Goal: Information Seeking & Learning: Learn about a topic

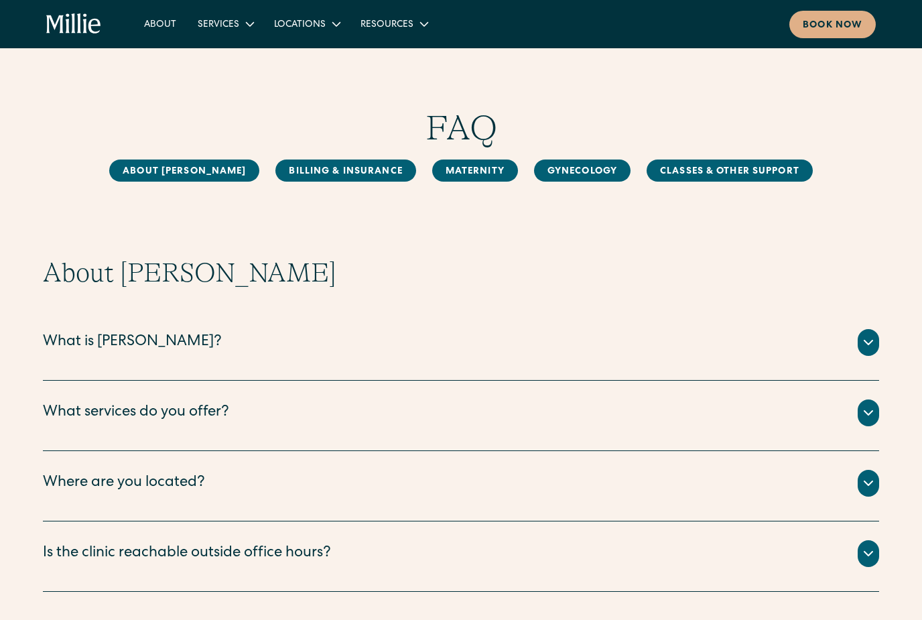
click at [592, 357] on div "[PERSON_NAME] is a new kind of women’s health clinic that offers complete, coll…" at bounding box center [461, 358] width 837 height 5
click at [858, 338] on div at bounding box center [868, 342] width 21 height 27
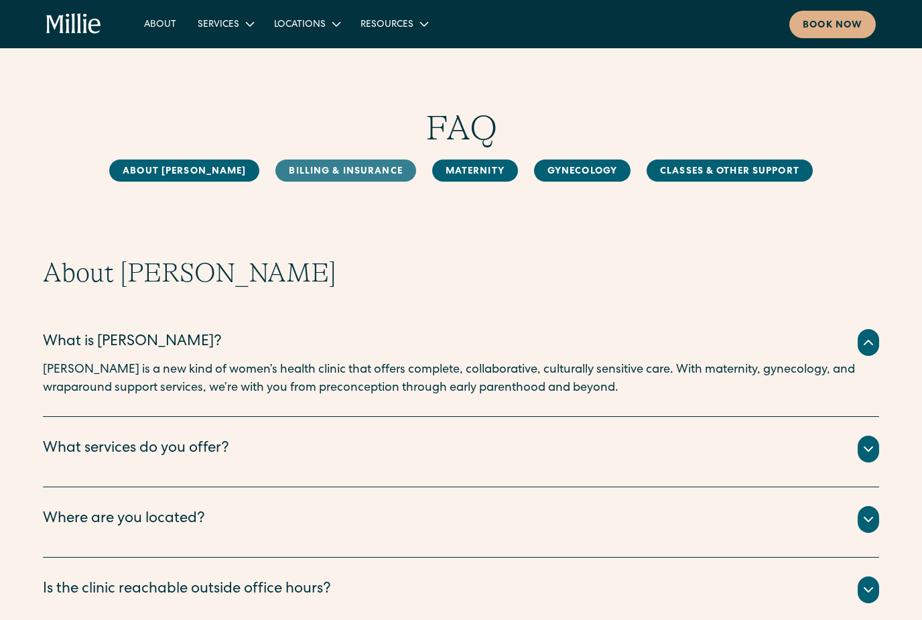
click at [359, 167] on link "Billing & Insurance" at bounding box center [346, 171] width 140 height 22
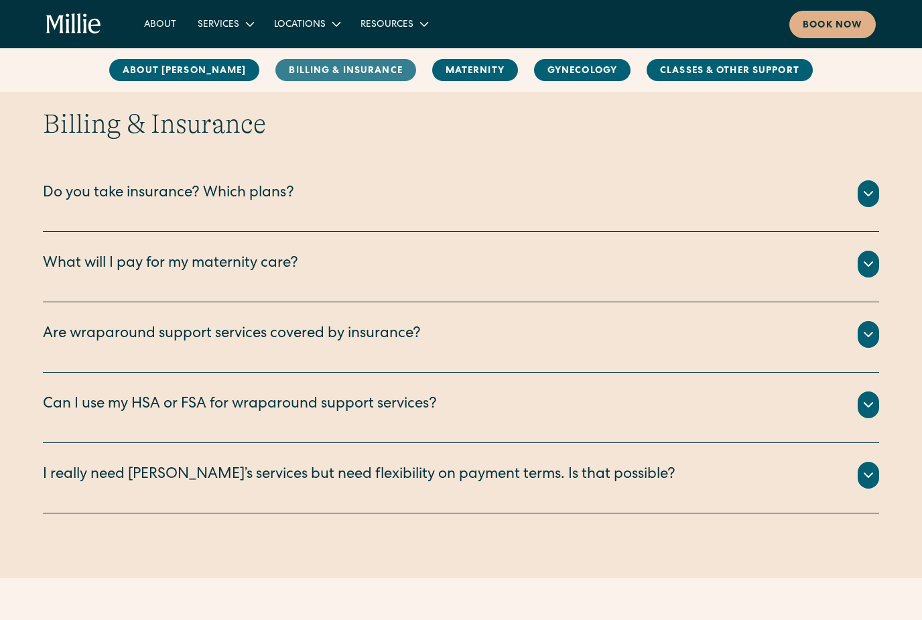
scroll to position [650, 0]
click at [867, 203] on div at bounding box center [868, 193] width 21 height 27
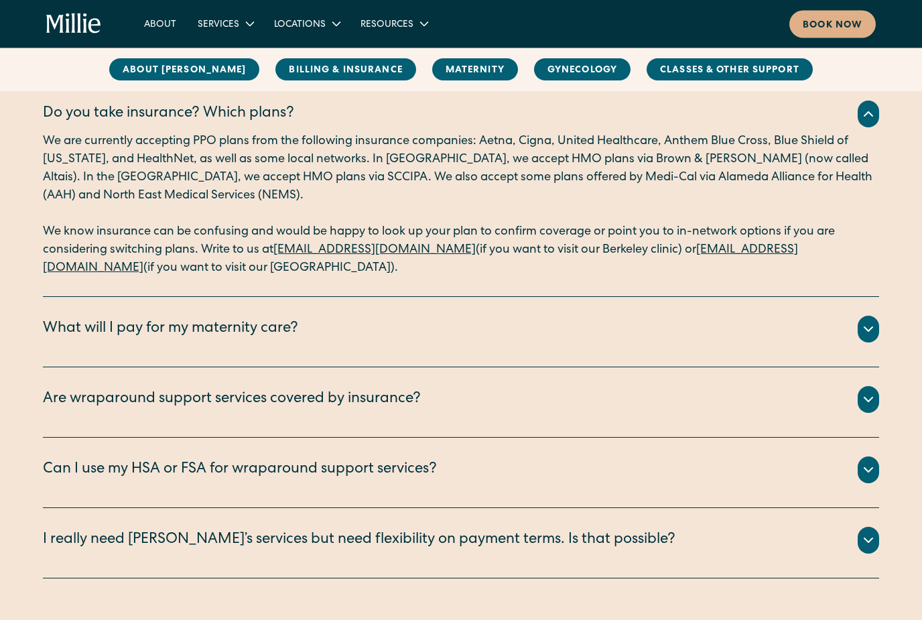
scroll to position [729, 0]
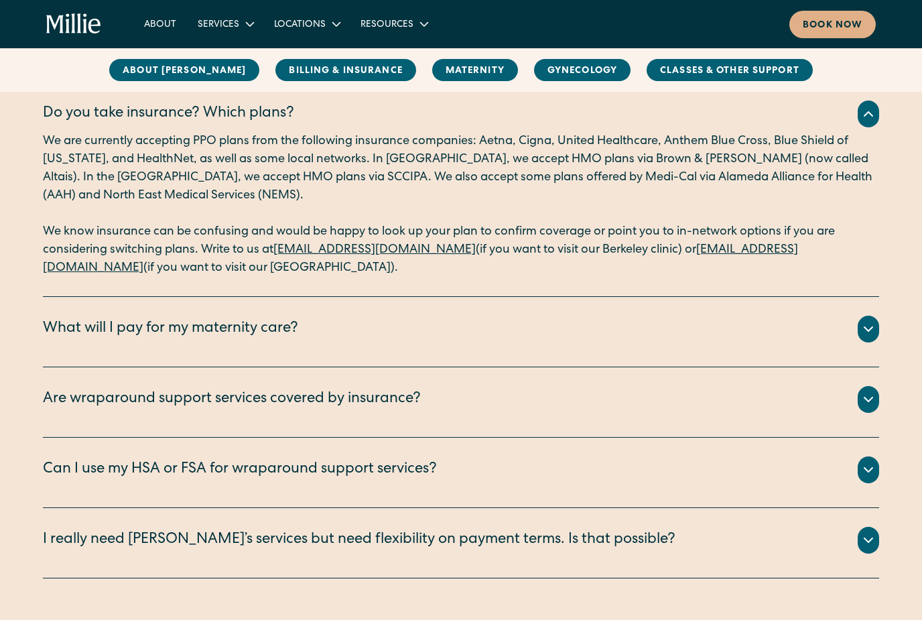
click at [863, 323] on icon at bounding box center [869, 329] width 16 height 16
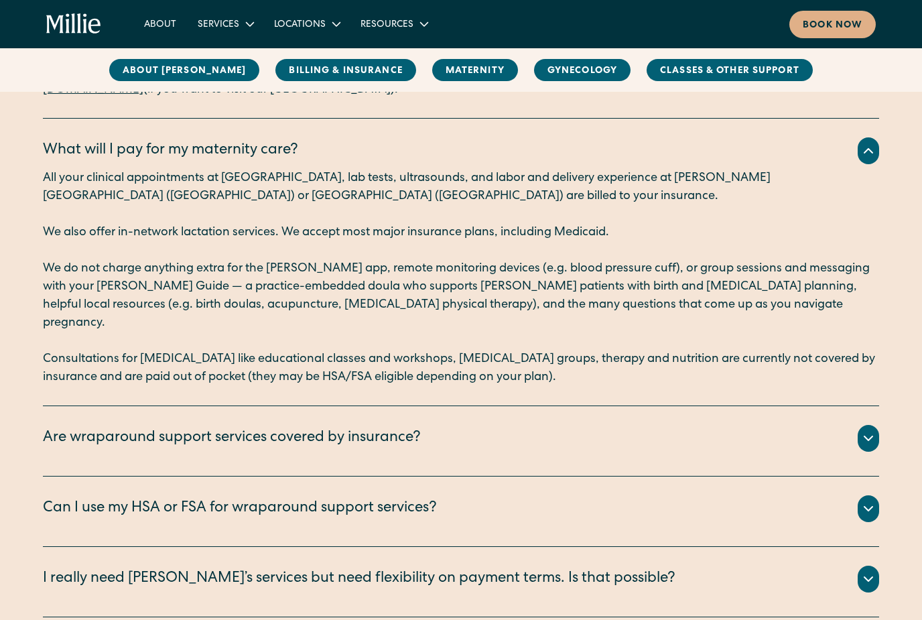
scroll to position [1149, 0]
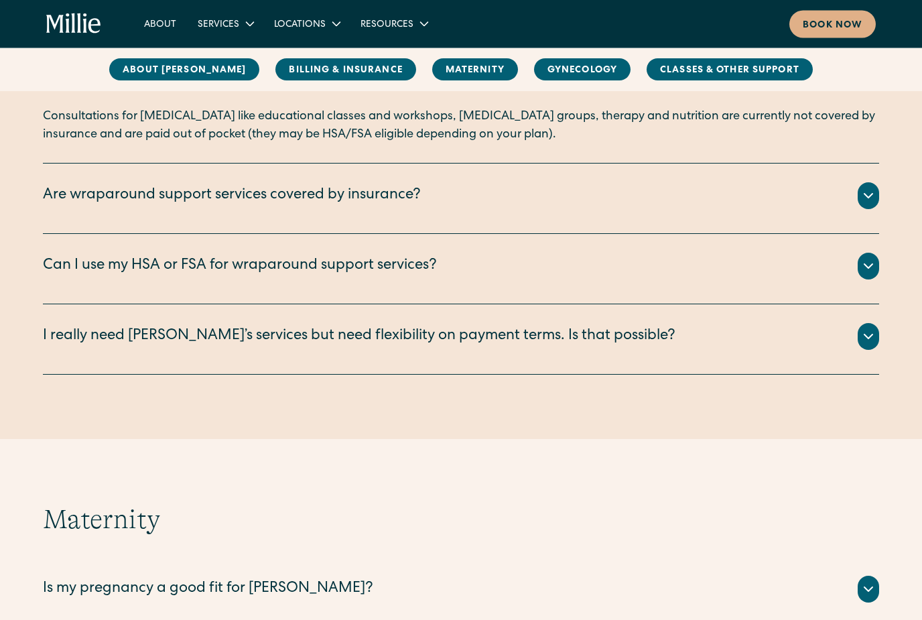
click at [873, 188] on icon at bounding box center [869, 196] width 16 height 16
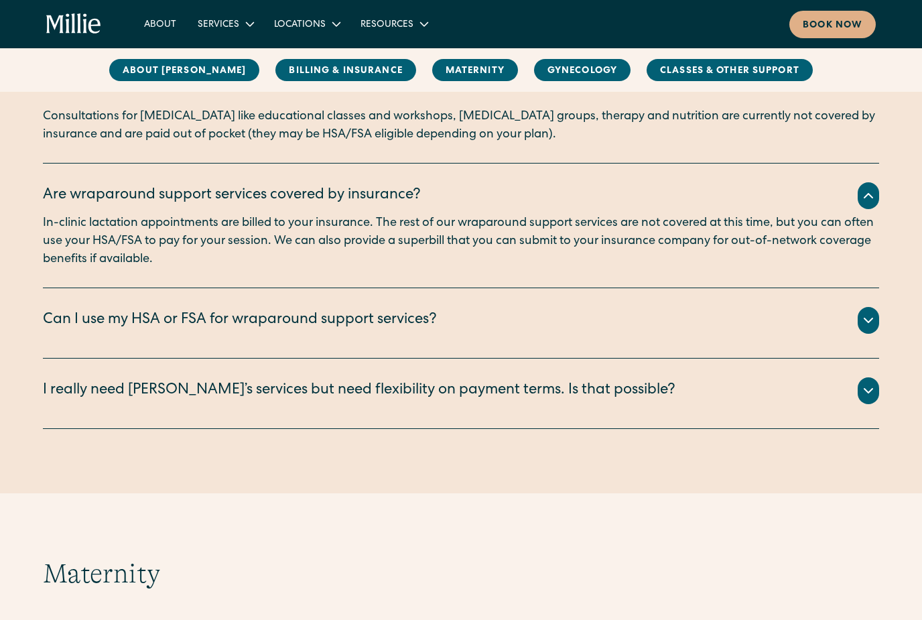
click at [879, 182] on div at bounding box center [868, 195] width 21 height 27
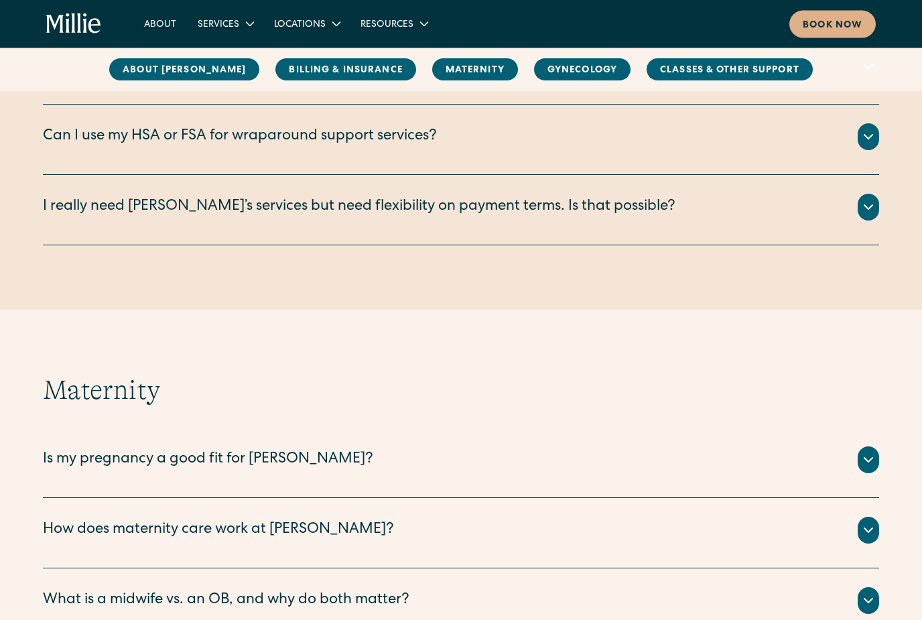
scroll to position [1509, 0]
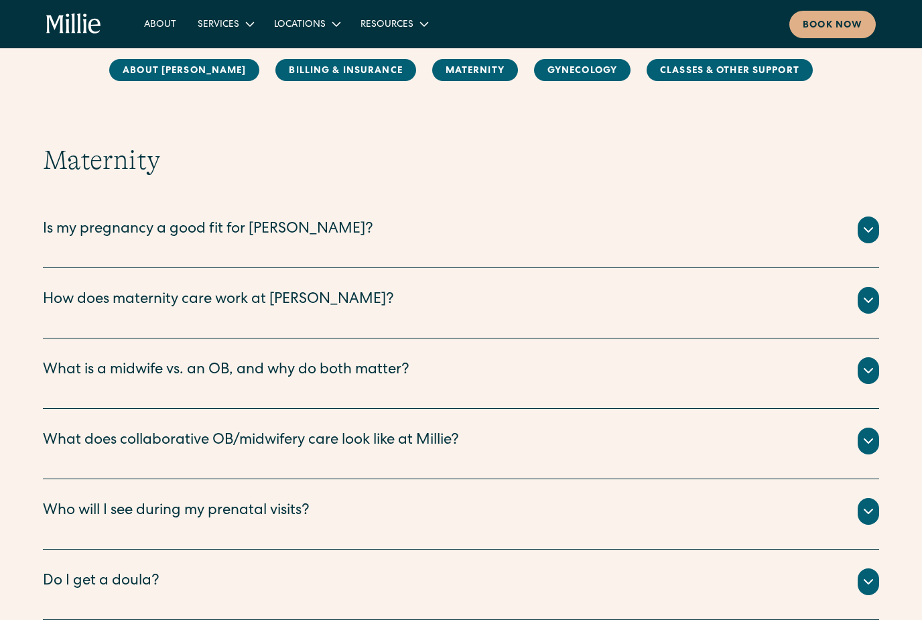
click at [869, 217] on div at bounding box center [868, 230] width 21 height 27
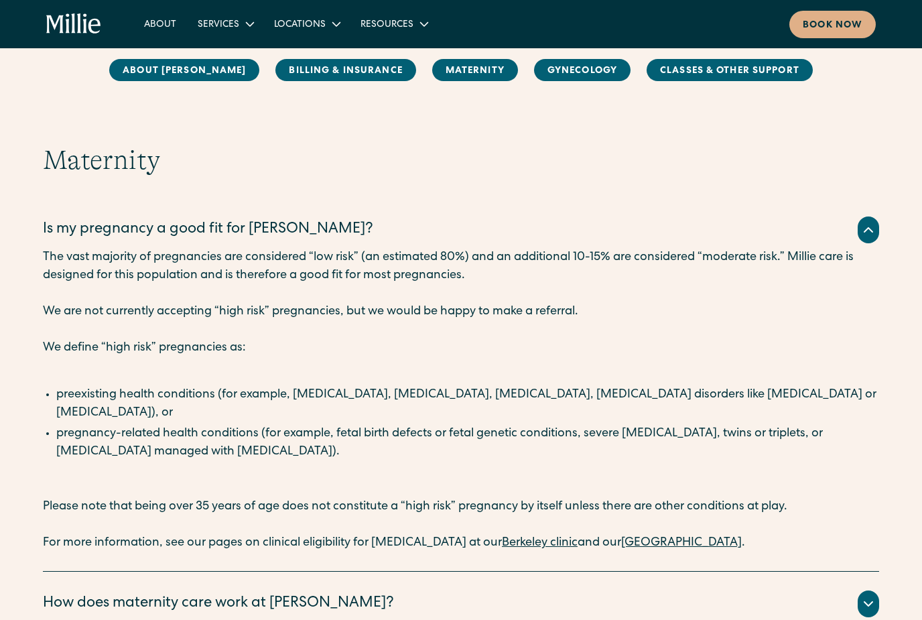
click at [876, 222] on icon at bounding box center [869, 230] width 16 height 16
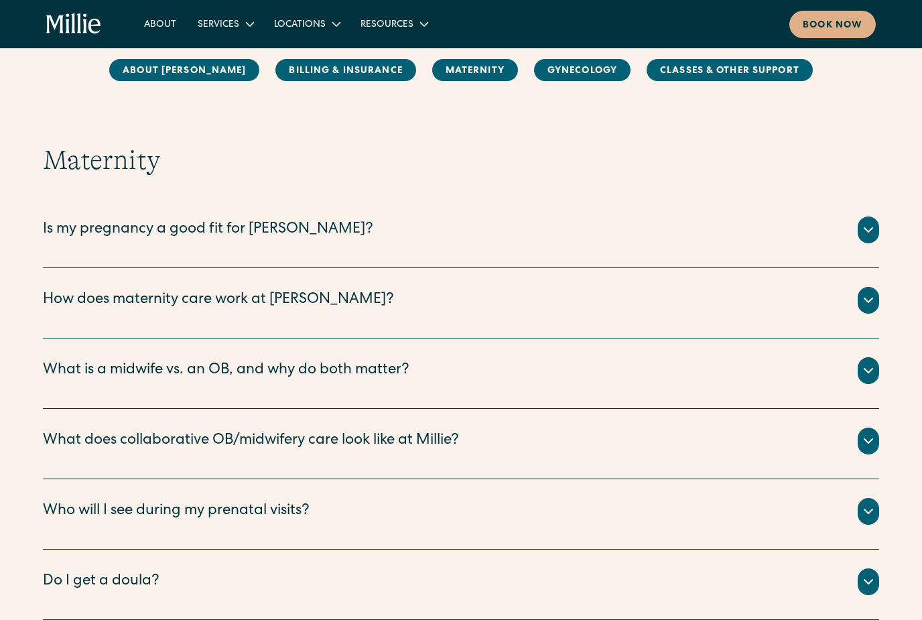
click at [867, 292] on icon at bounding box center [869, 300] width 16 height 16
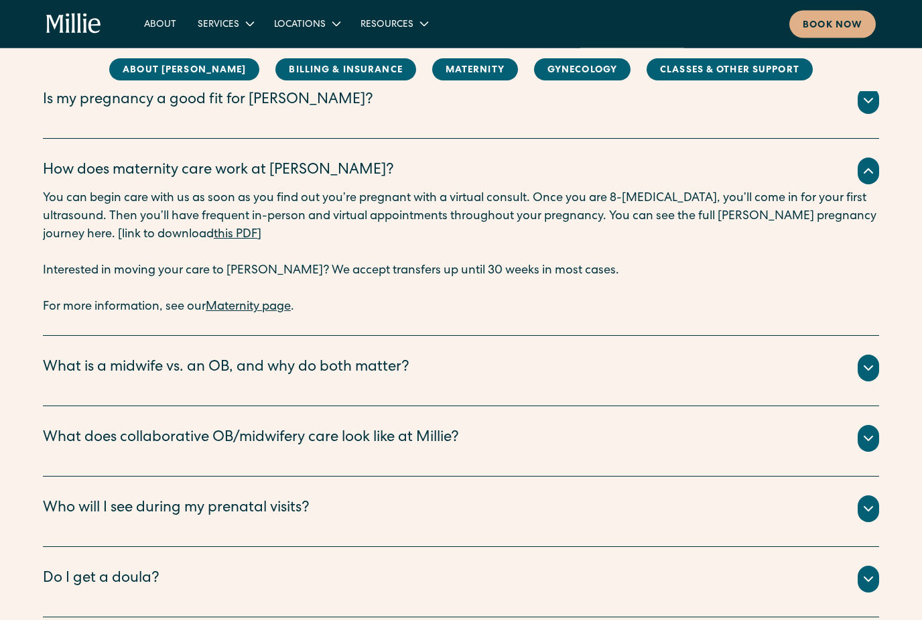
scroll to position [1642, 0]
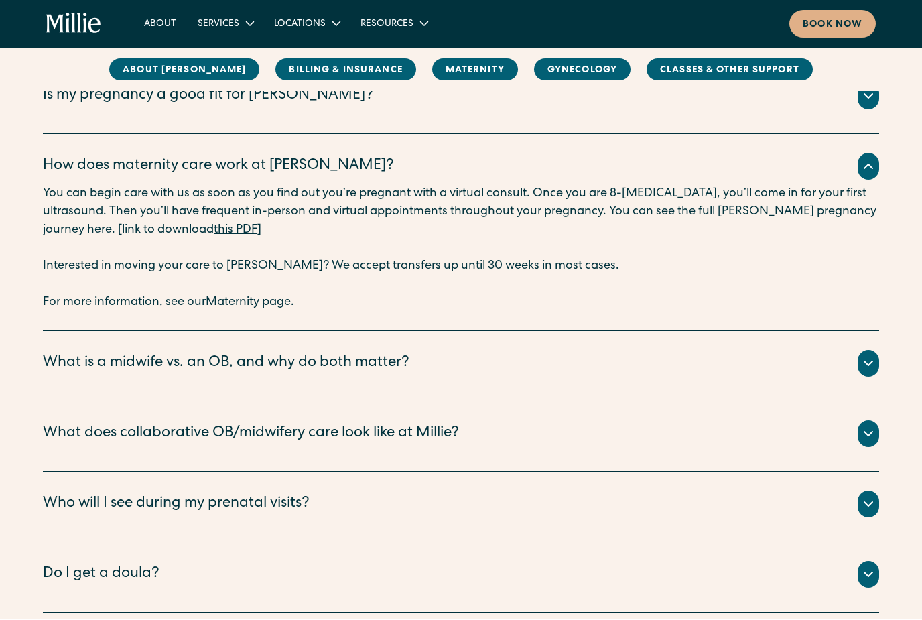
click at [884, 349] on div "Maternity Is my pregnancy a good fit for [PERSON_NAME]? The vast majority of pr…" at bounding box center [461, 418] width 922 height 814
click at [879, 357] on div "What is a midwife vs. an OB, and why do both matter?" at bounding box center [461, 364] width 837 height 27
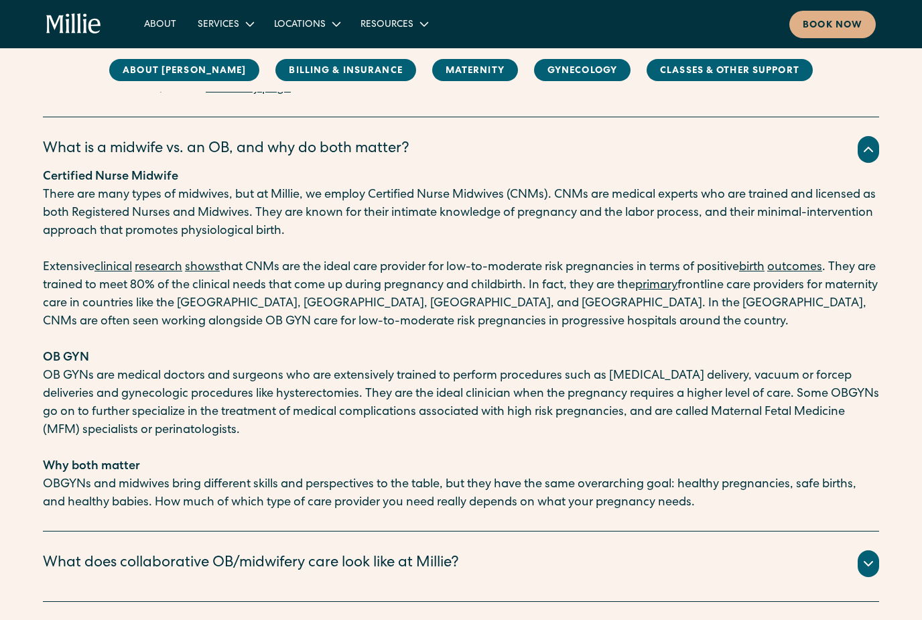
scroll to position [1864, 0]
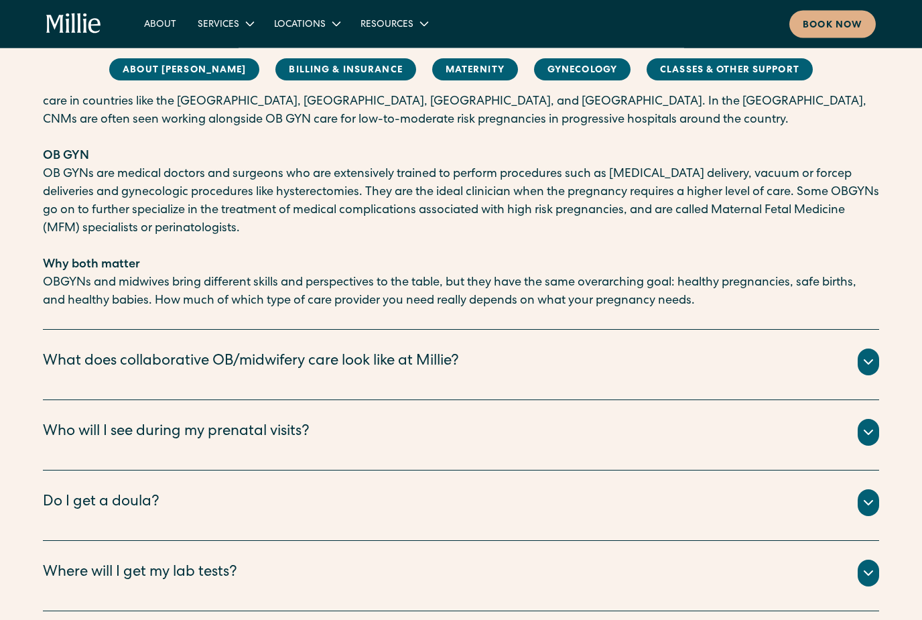
click at [868, 349] on div at bounding box center [868, 362] width 21 height 27
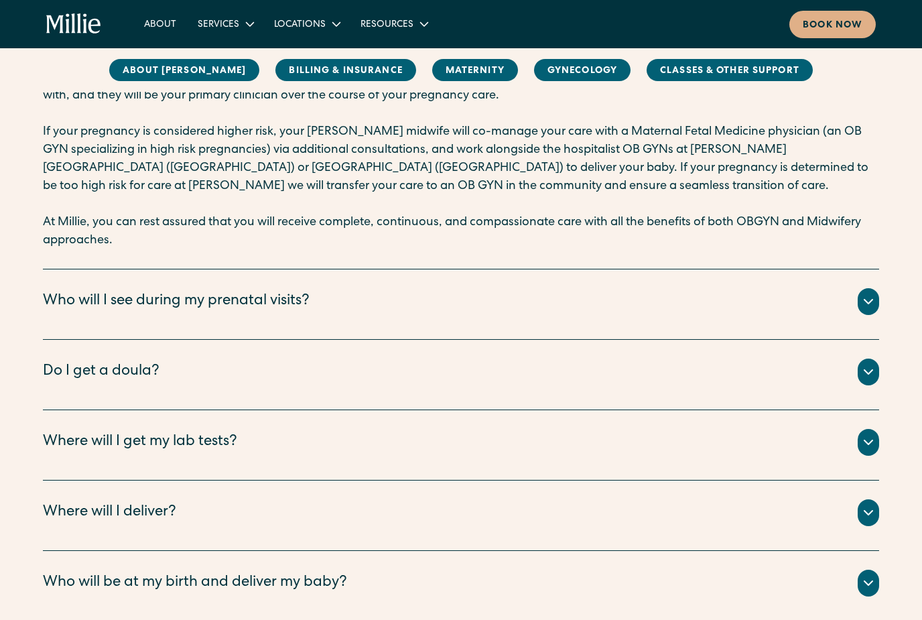
scroll to position [2473, 0]
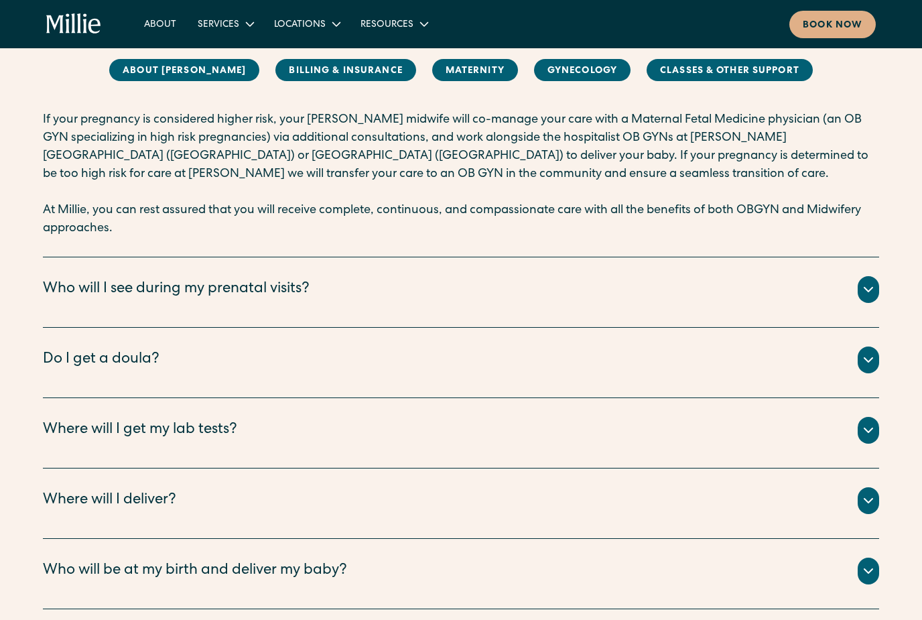
click at [855, 279] on div "Who will I see during my prenatal visits?" at bounding box center [461, 289] width 837 height 27
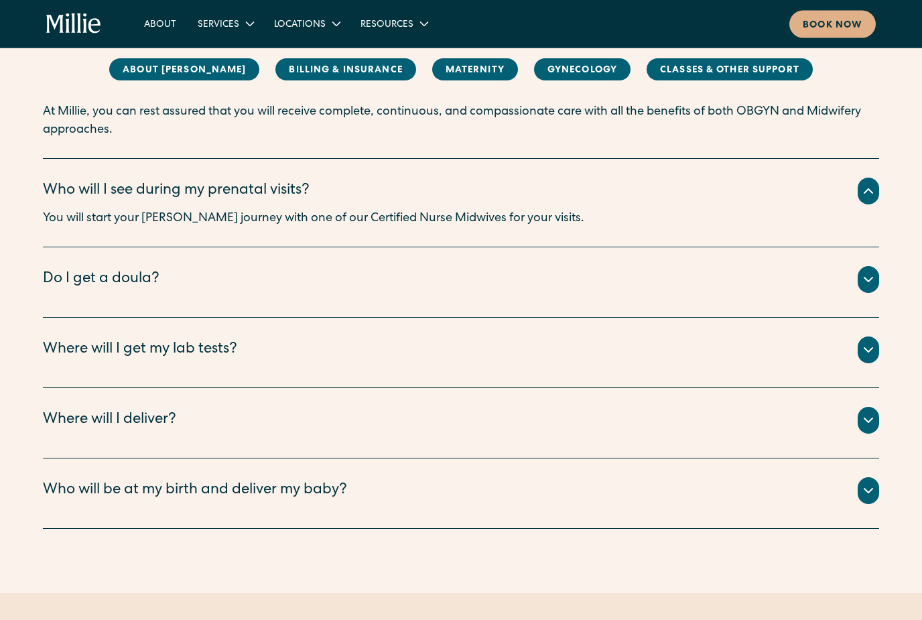
click at [859, 267] on div at bounding box center [868, 280] width 21 height 27
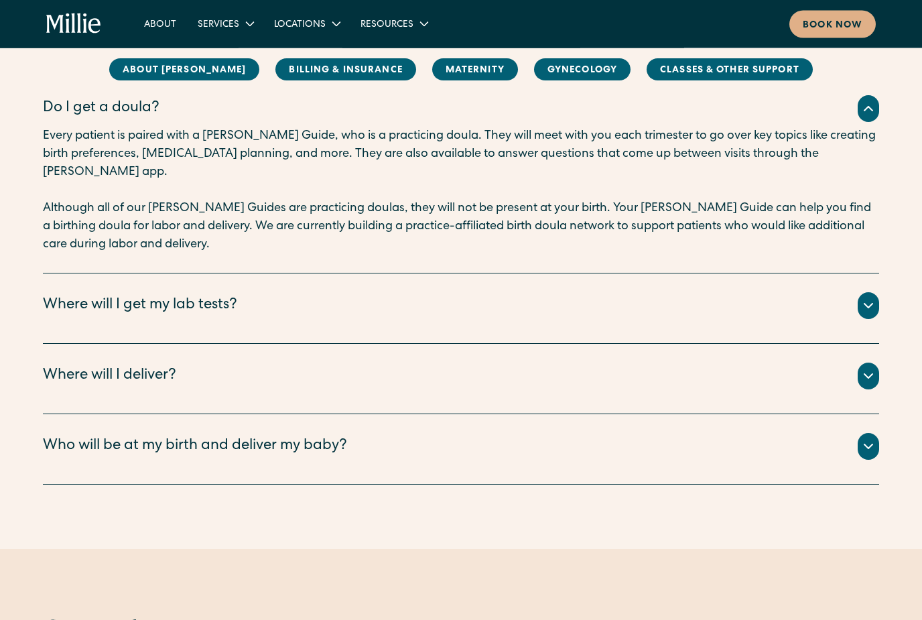
scroll to position [2743, 0]
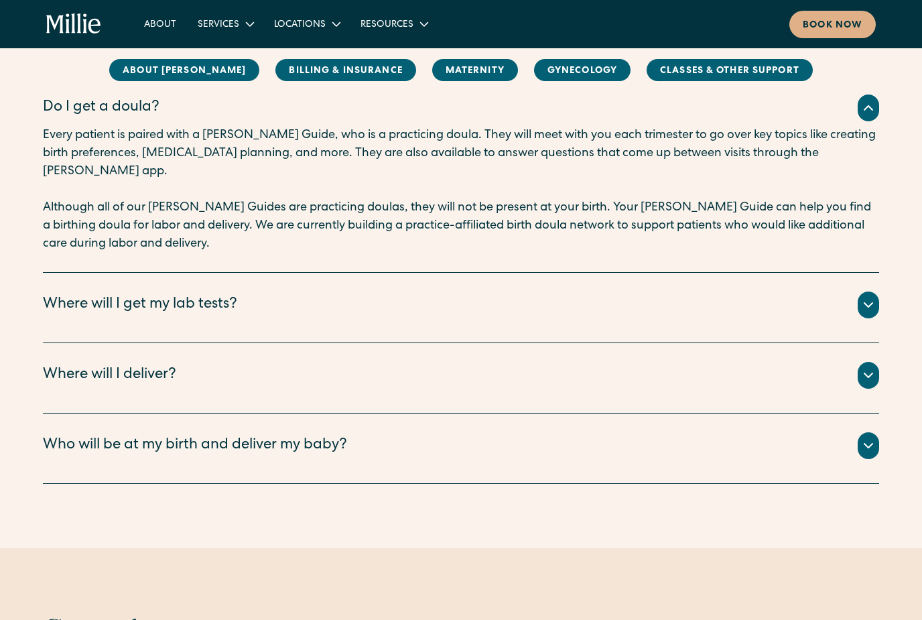
click at [861, 297] on icon at bounding box center [869, 305] width 16 height 16
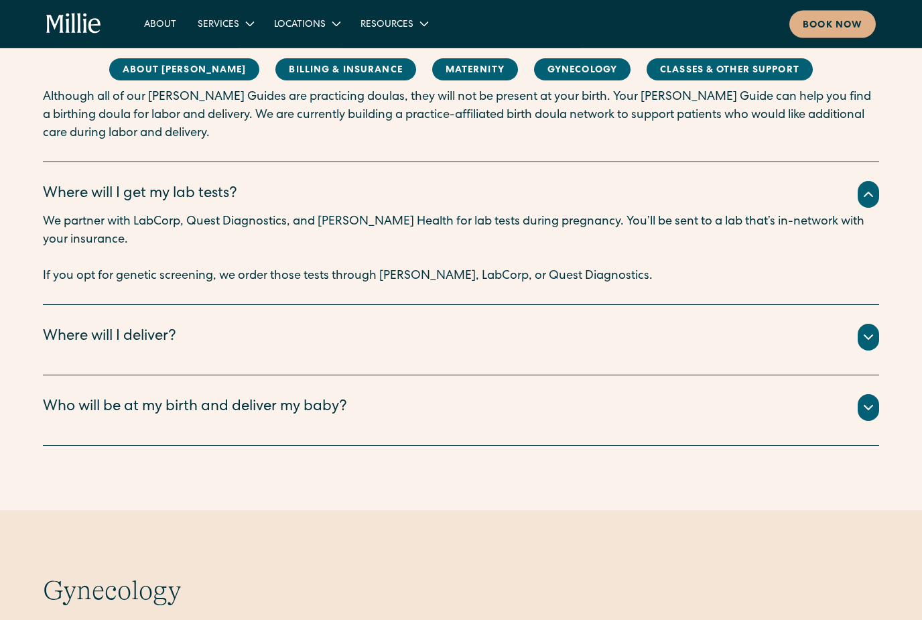
scroll to position [2852, 0]
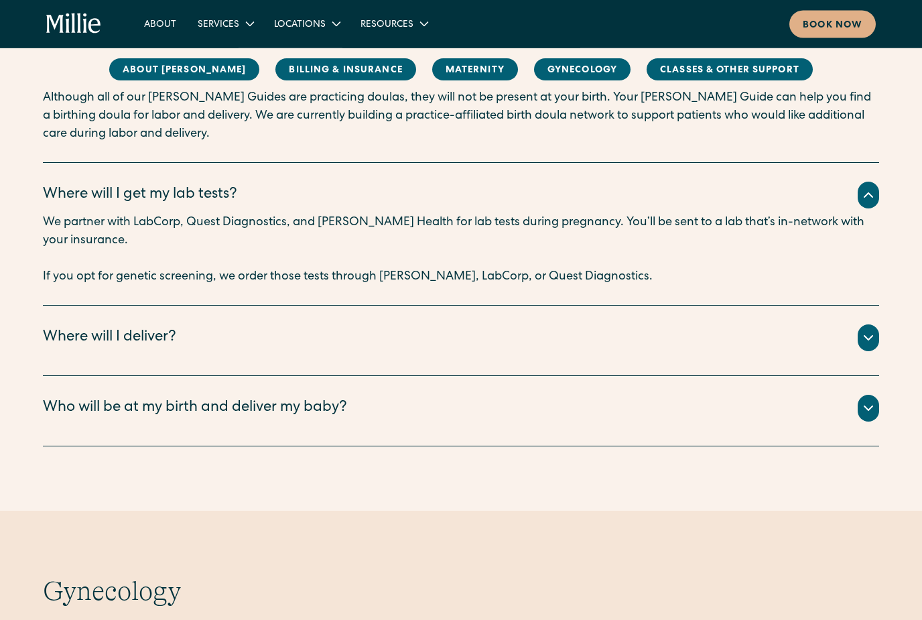
click at [869, 330] on icon at bounding box center [869, 338] width 16 height 16
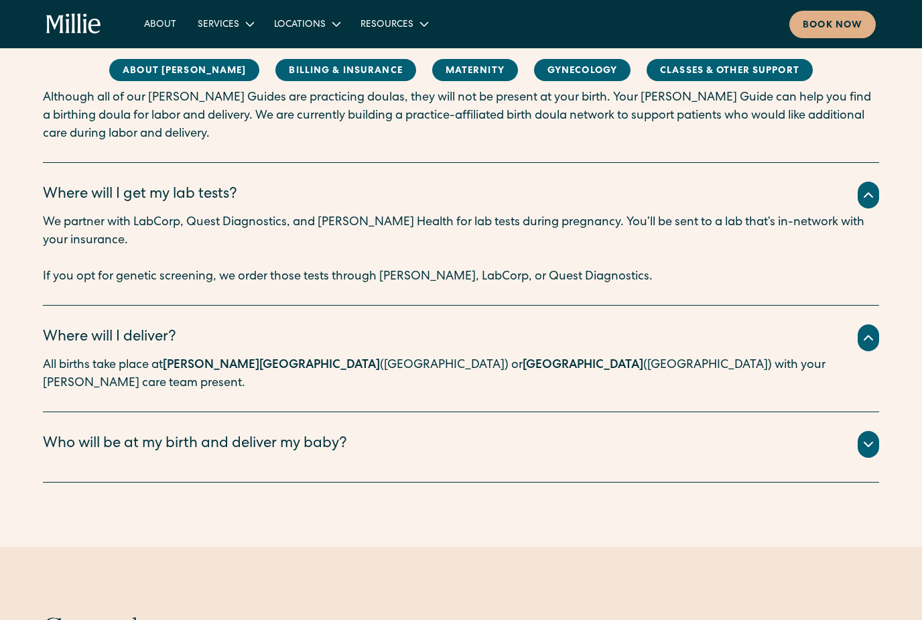
click at [871, 412] on div "Who will be at my birth and deliver my baby? All births take place with your [P…" at bounding box center [461, 447] width 837 height 70
click at [865, 442] on icon at bounding box center [869, 444] width 8 height 4
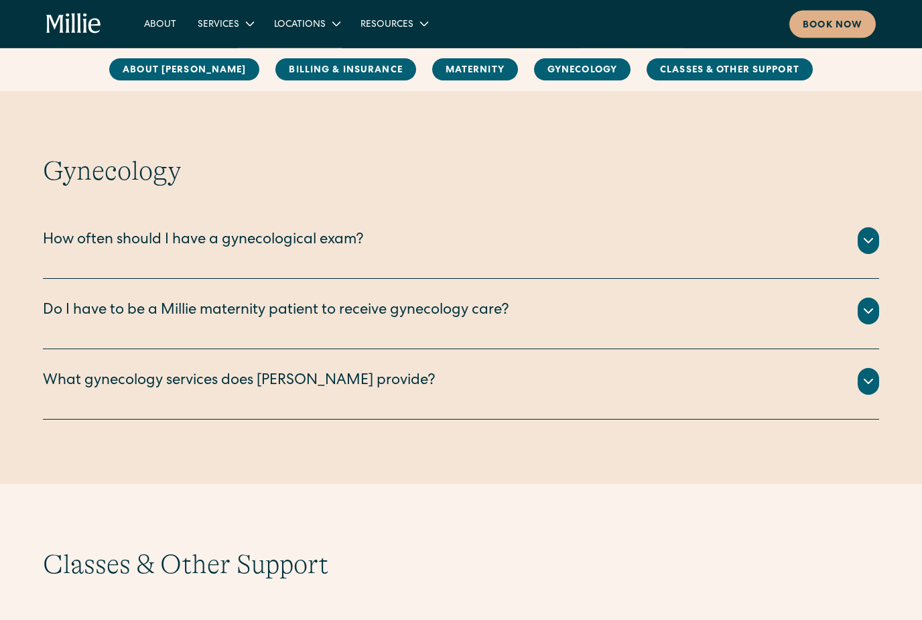
click at [865, 228] on div at bounding box center [868, 241] width 21 height 27
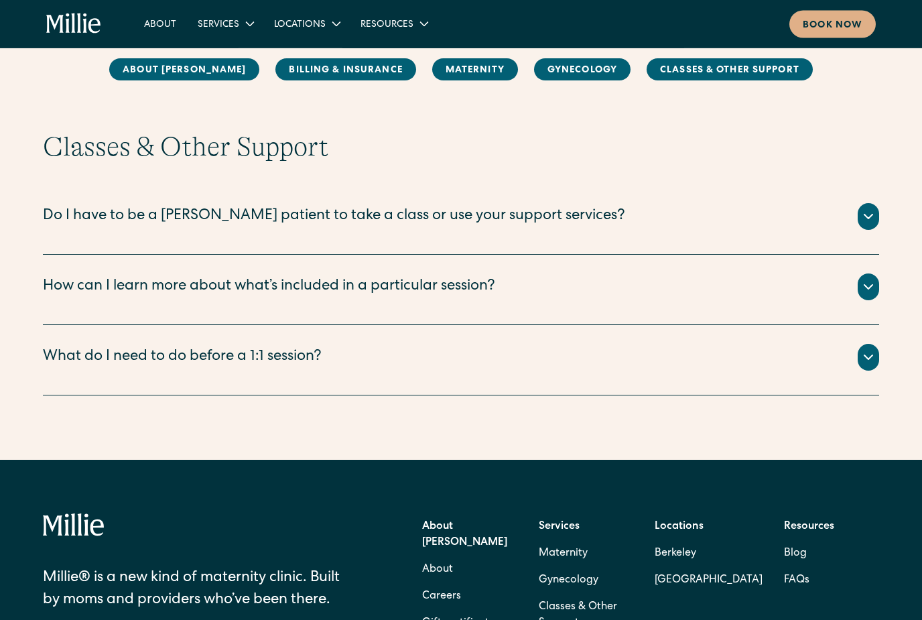
scroll to position [3872, 0]
